Goal: Task Accomplishment & Management: Complete application form

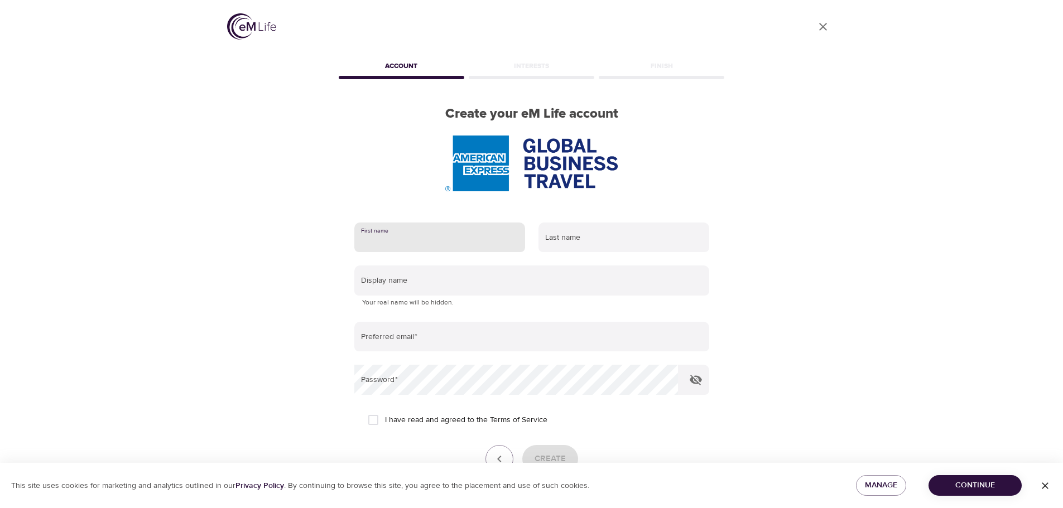
click at [371, 240] on input "text" at bounding box center [439, 238] width 171 height 30
type input "[PERSON_NAME]"
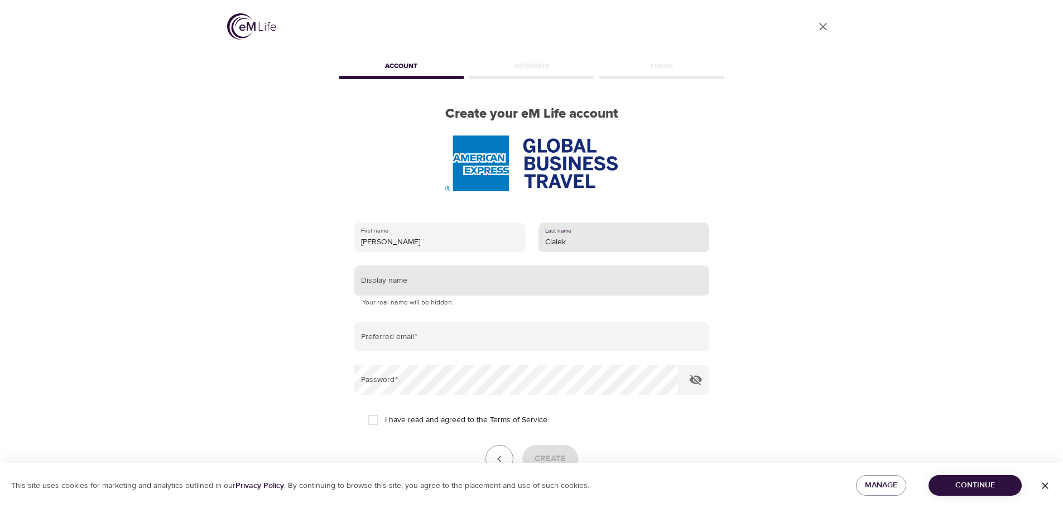
type input "Cialek"
click at [380, 288] on input "text" at bounding box center [531, 281] width 355 height 30
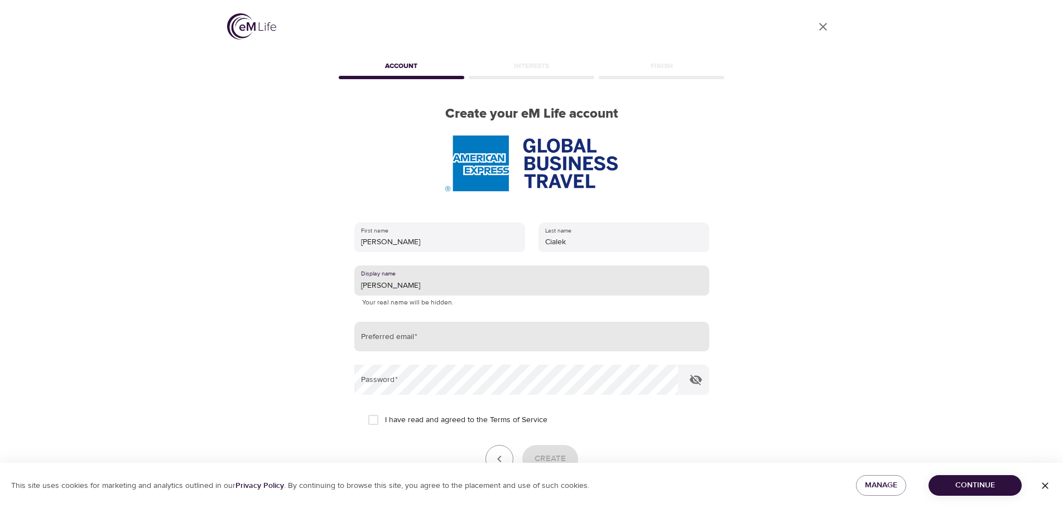
type input "[PERSON_NAME]"
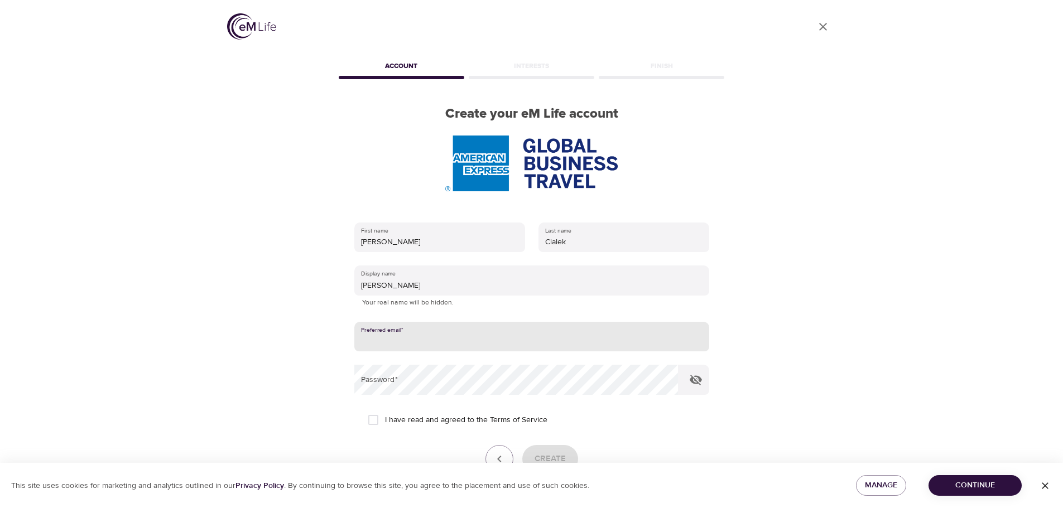
click at [367, 345] on input "email" at bounding box center [531, 337] width 355 height 30
type input "[PERSON_NAME][EMAIL_ADDRESS][DOMAIN_NAME]"
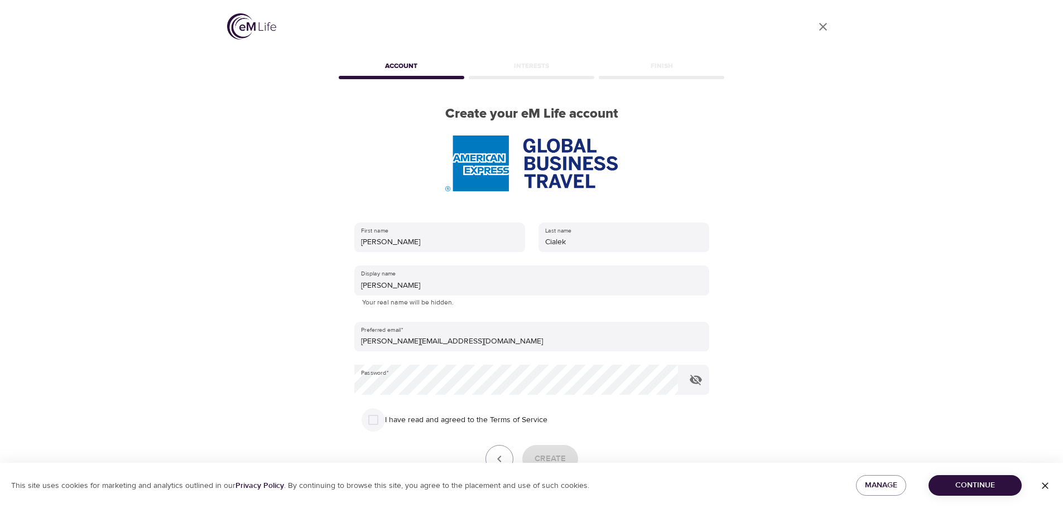
click at [370, 420] on input "I have read and agreed to the Terms of Service" at bounding box center [372, 419] width 23 height 23
checkbox input "true"
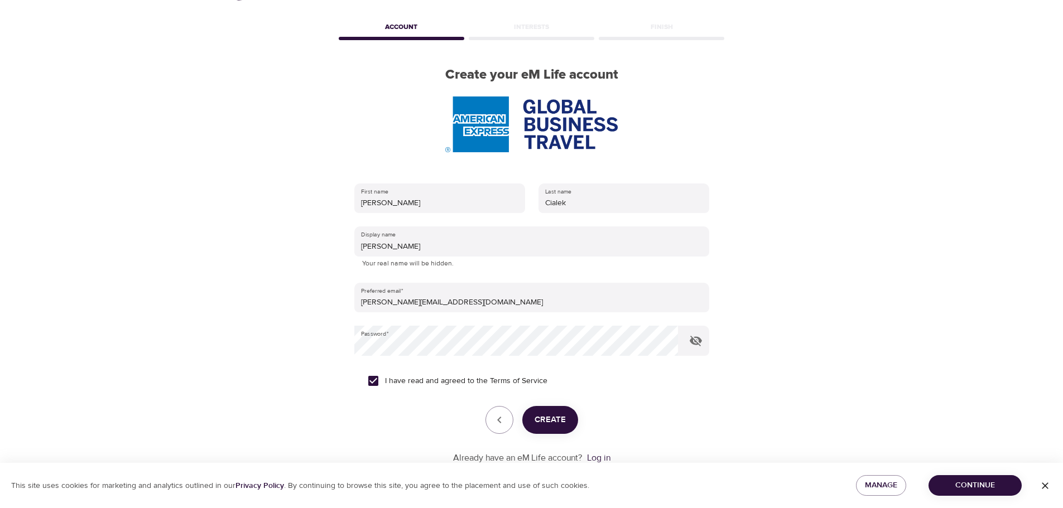
scroll to position [71, 0]
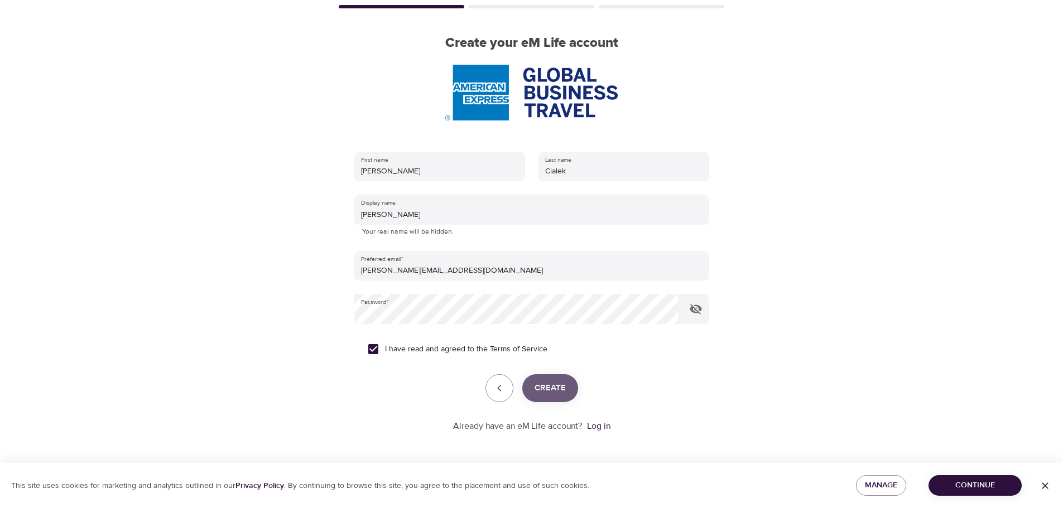
click at [549, 393] on span "Create" at bounding box center [549, 388] width 31 height 15
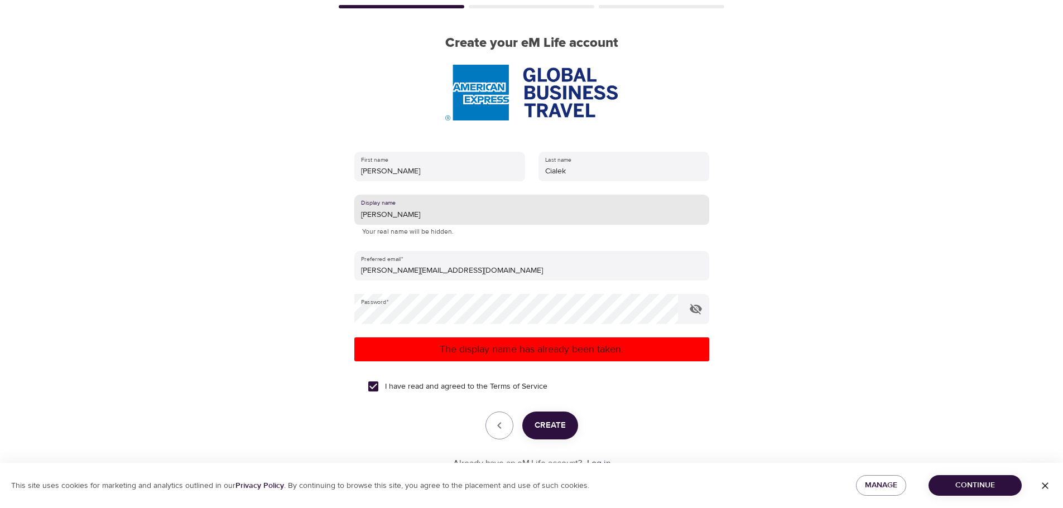
drag, startPoint x: 394, startPoint y: 212, endPoint x: 336, endPoint y: 202, distance: 59.4
click at [336, 202] on div "First name [PERSON_NAME] Last name [PERSON_NAME] Display name [PERSON_NAME] You…" at bounding box center [531, 311] width 391 height 354
type input "fdcialek"
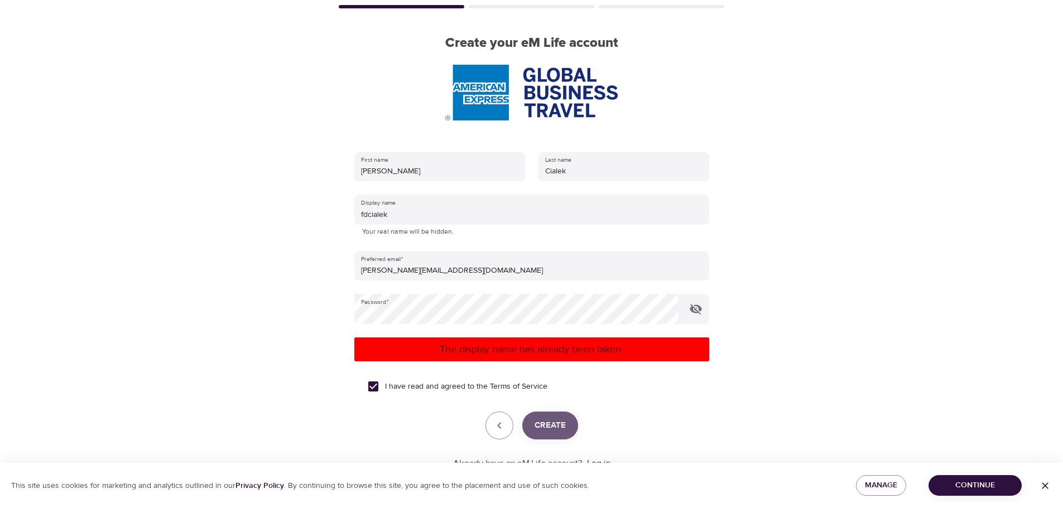
click at [555, 423] on span "Create" at bounding box center [549, 425] width 31 height 15
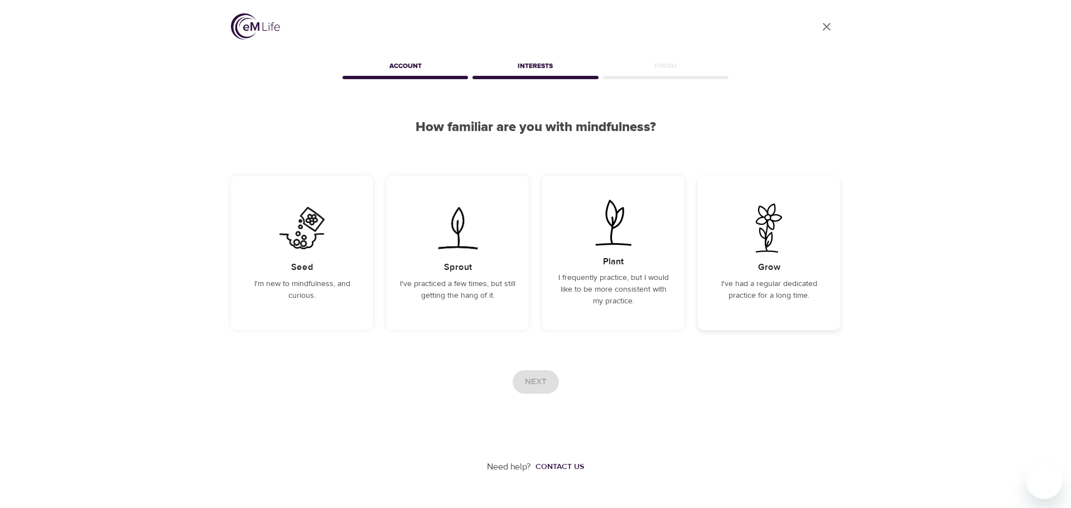
click at [759, 242] on img at bounding box center [769, 228] width 56 height 49
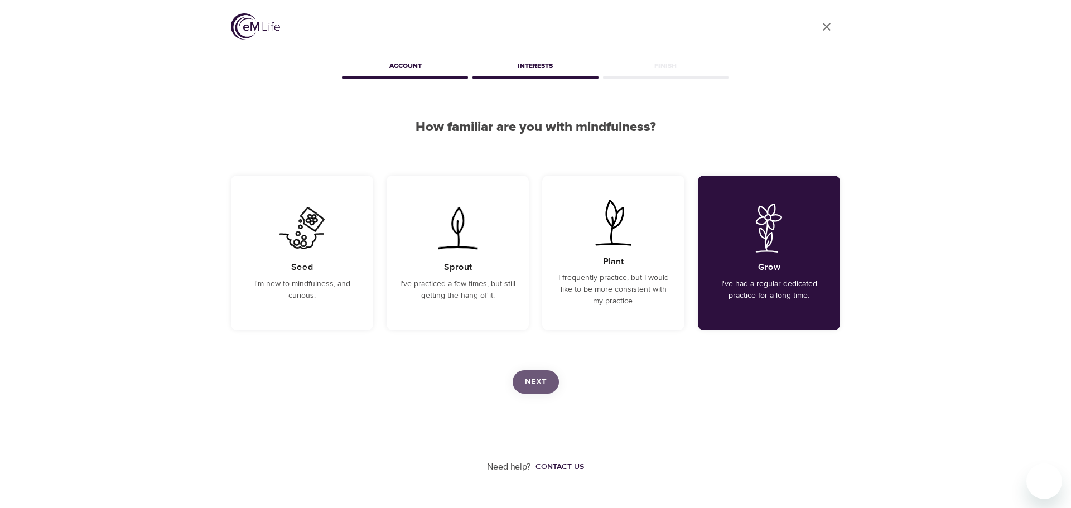
click at [542, 380] on span "Next" at bounding box center [536, 382] width 22 height 15
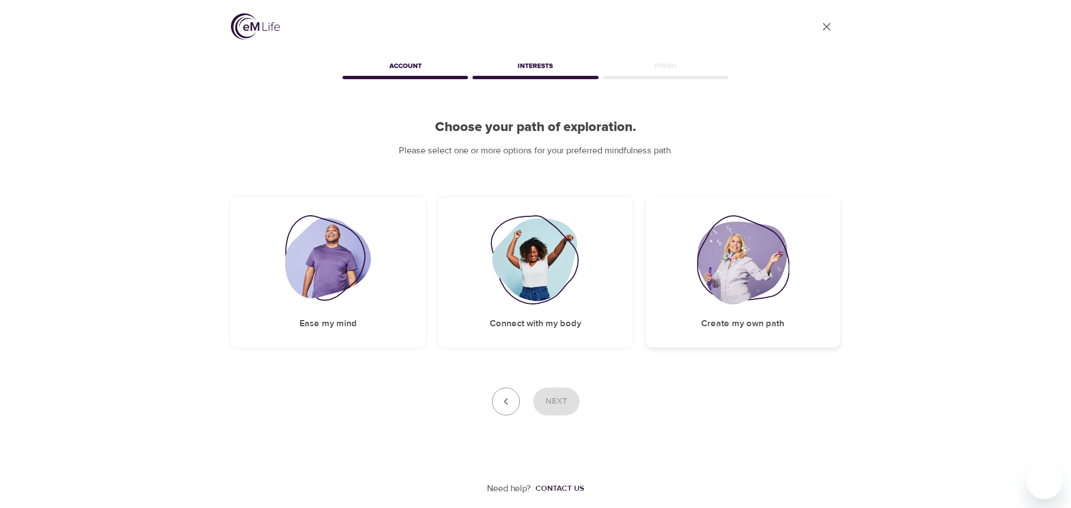
click at [726, 262] on img at bounding box center [743, 259] width 93 height 89
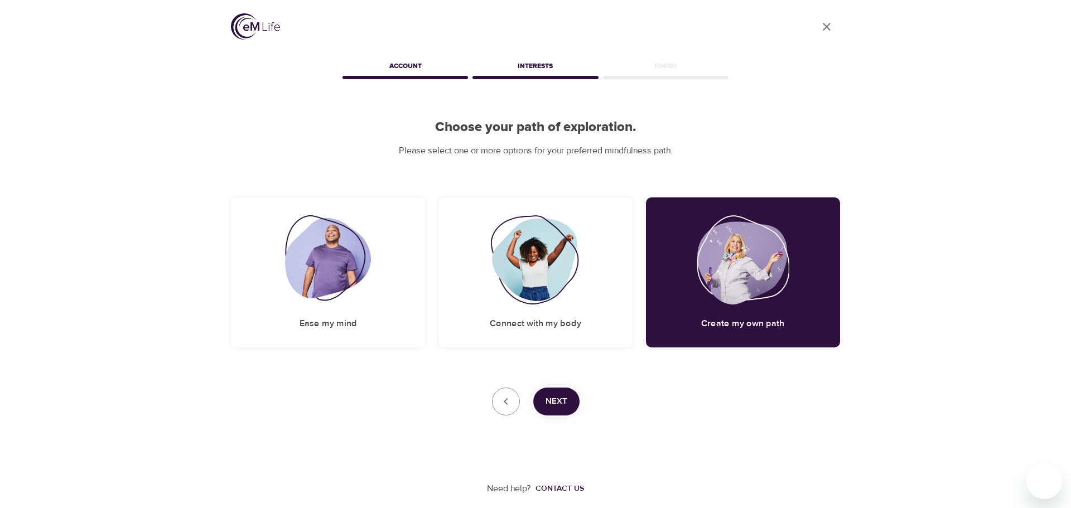
click at [555, 406] on span "Next" at bounding box center [557, 401] width 22 height 15
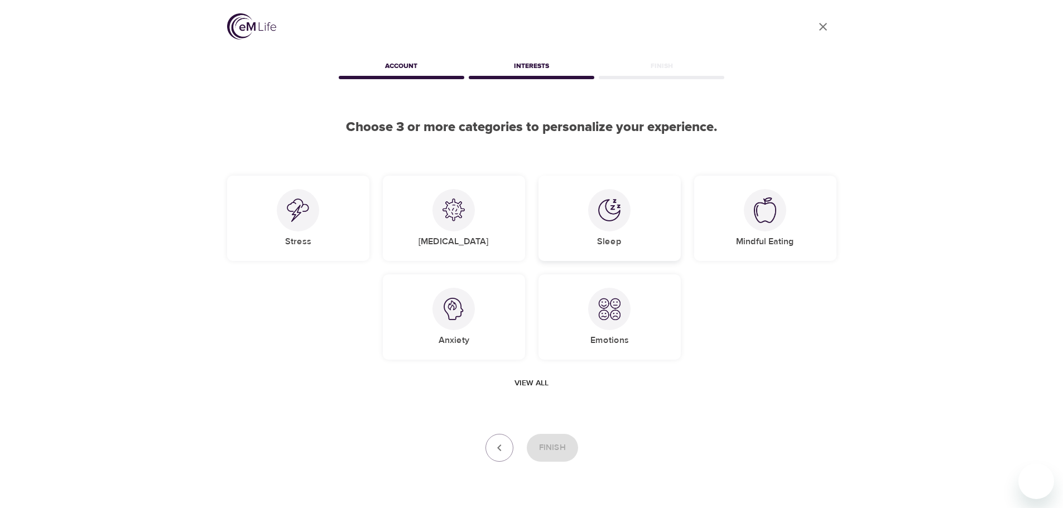
click at [611, 214] on img at bounding box center [609, 210] width 22 height 22
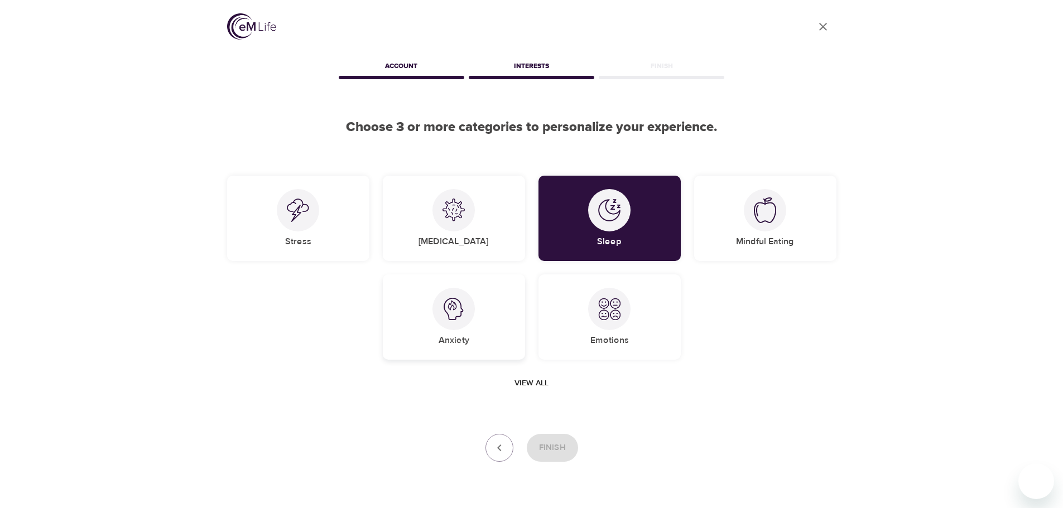
click at [457, 317] on img at bounding box center [453, 309] width 22 height 22
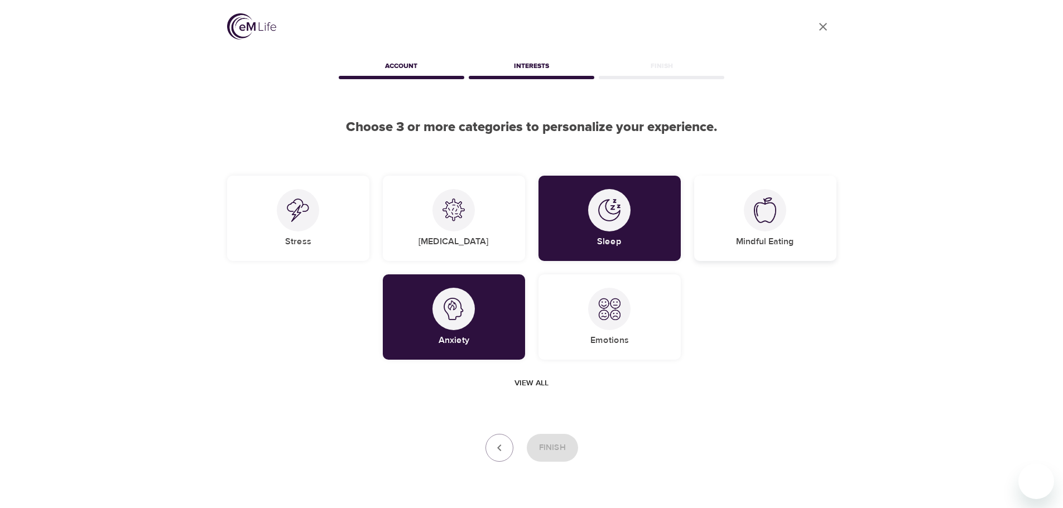
click at [755, 223] on img at bounding box center [765, 210] width 22 height 26
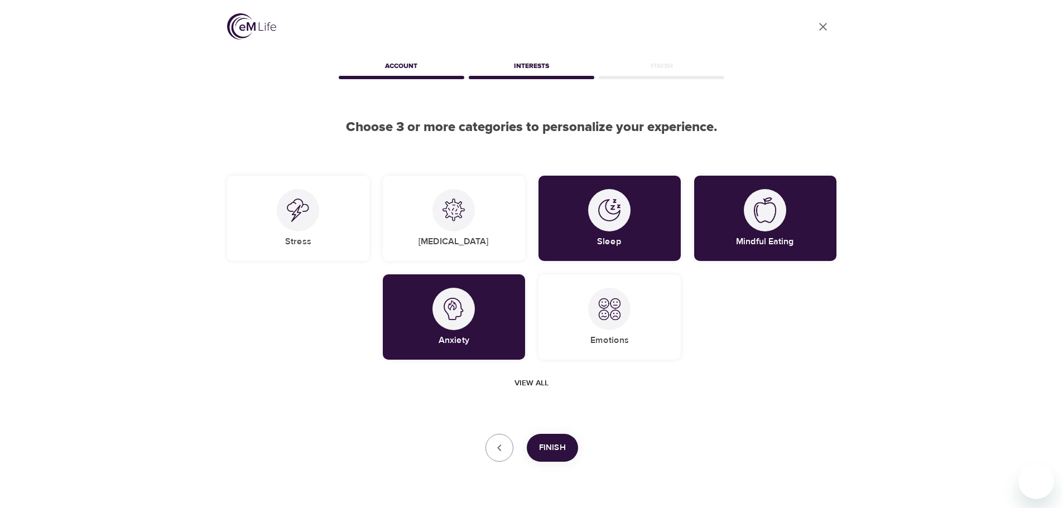
click at [554, 446] on span "Finish" at bounding box center [552, 448] width 27 height 15
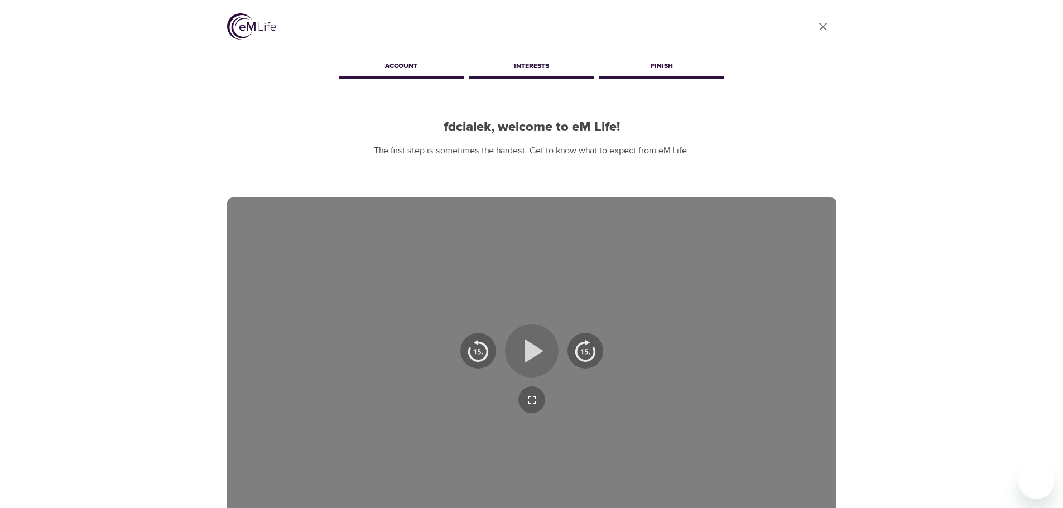
click at [529, 348] on icon "button" at bounding box center [534, 350] width 18 height 23
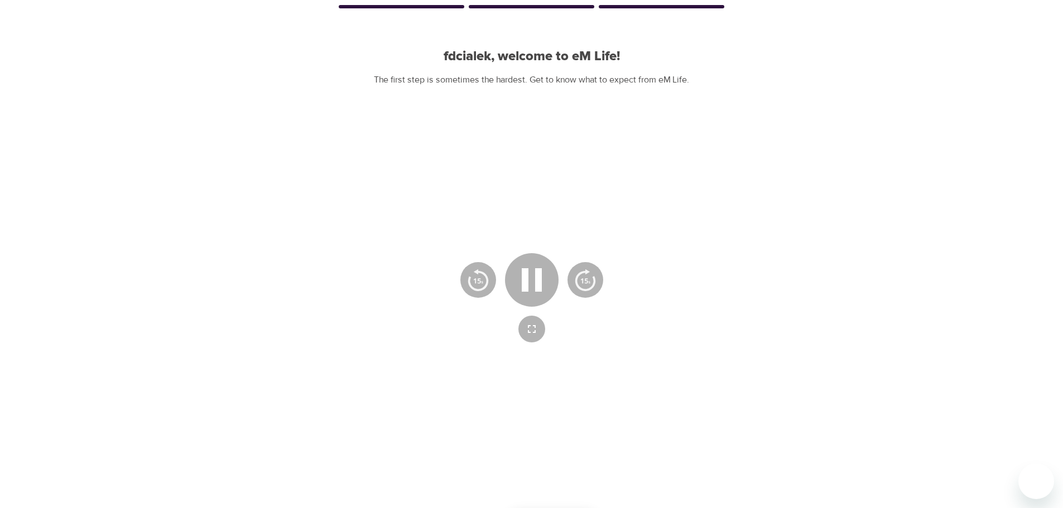
scroll to position [180, 0]
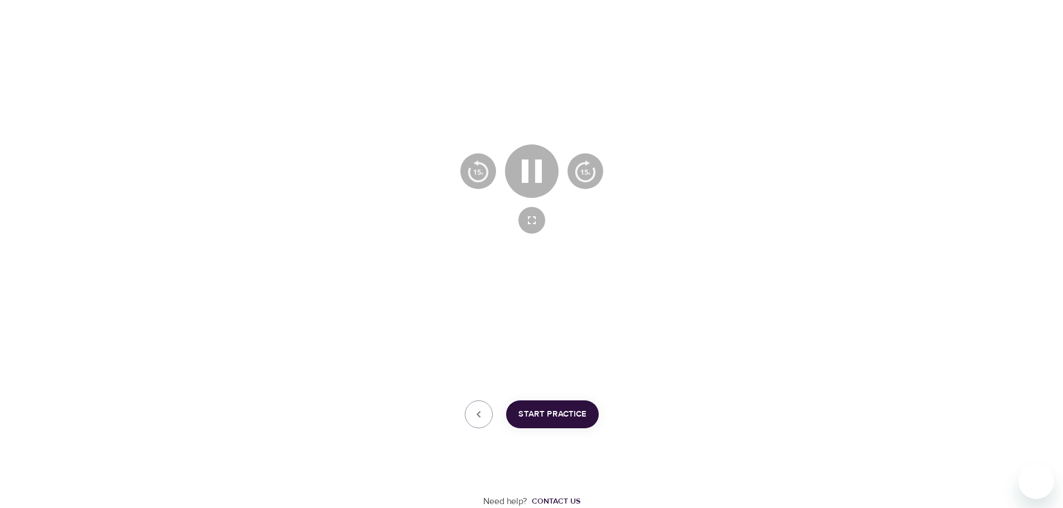
click at [388, 315] on div at bounding box center [531, 189] width 609 height 343
click at [533, 171] on icon "button" at bounding box center [532, 171] width 40 height 40
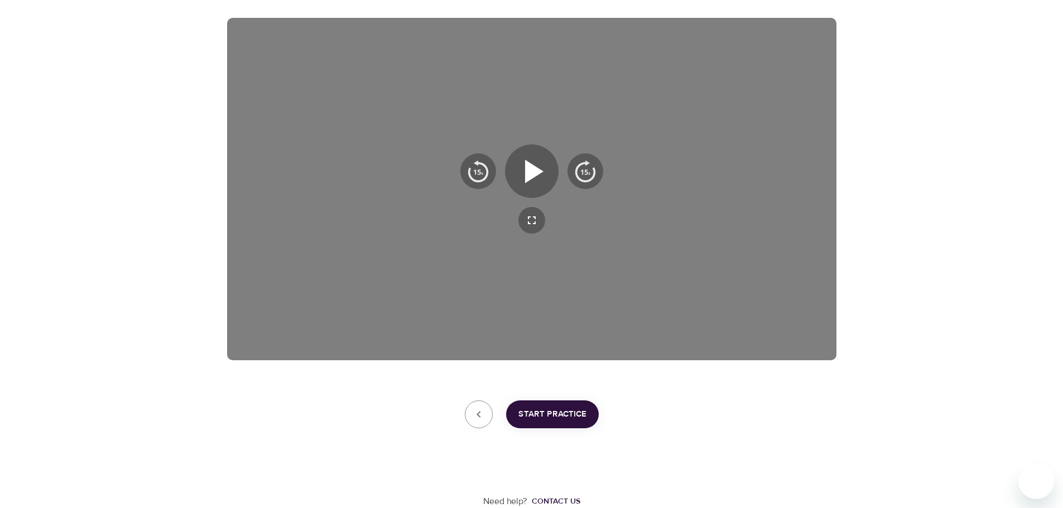
drag, startPoint x: 787, startPoint y: 98, endPoint x: 681, endPoint y: 76, distance: 108.9
click at [787, 98] on div at bounding box center [531, 189] width 609 height 343
